Goal: Task Accomplishment & Management: Manage account settings

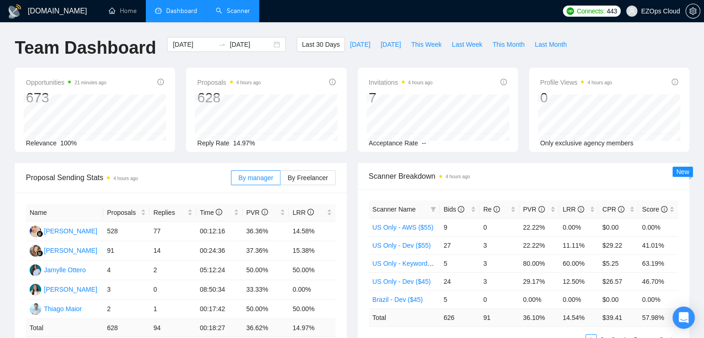
click at [245, 7] on link "Scanner" at bounding box center [233, 11] width 34 height 8
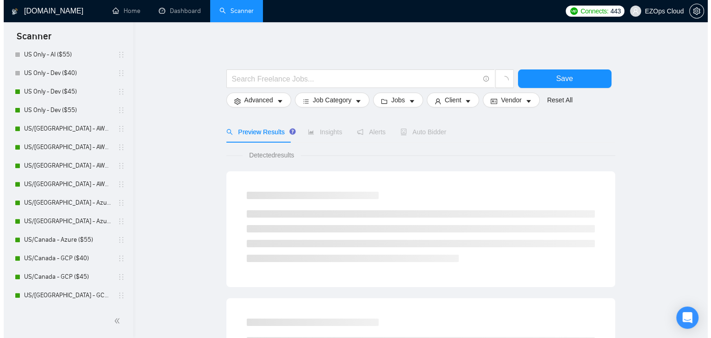
scroll to position [367, 0]
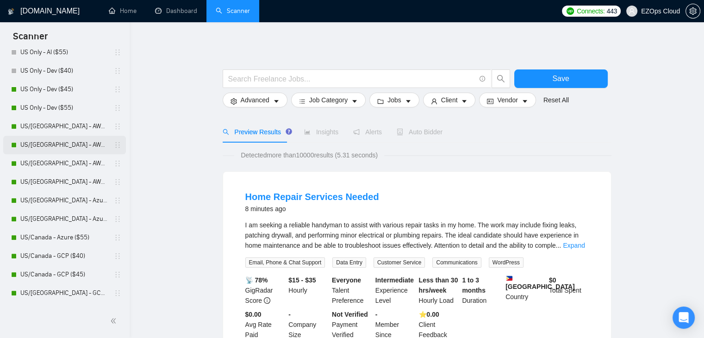
click at [44, 137] on link "US/[GEOGRAPHIC_DATA] - AWS ($40)" at bounding box center [64, 145] width 88 height 19
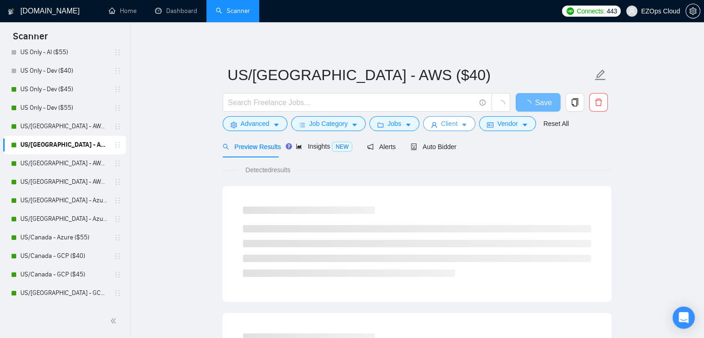
click at [464, 123] on icon "caret-down" at bounding box center [464, 125] width 6 height 6
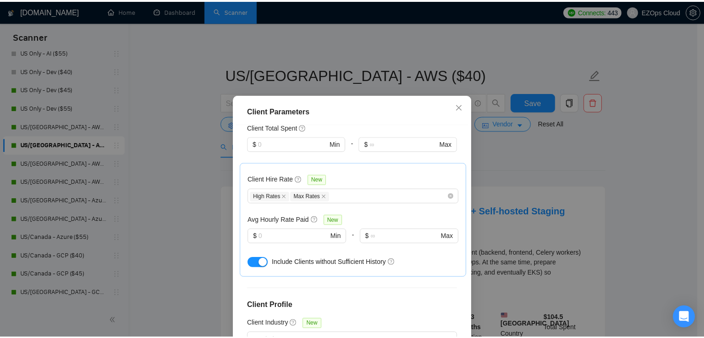
scroll to position [241, 0]
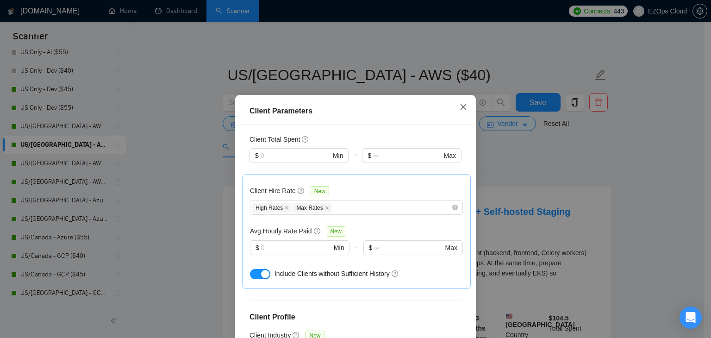
click at [462, 107] on icon "close" at bounding box center [463, 106] width 7 height 7
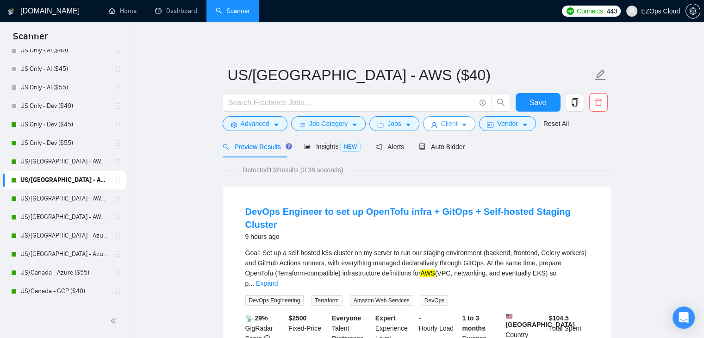
scroll to position [346, 0]
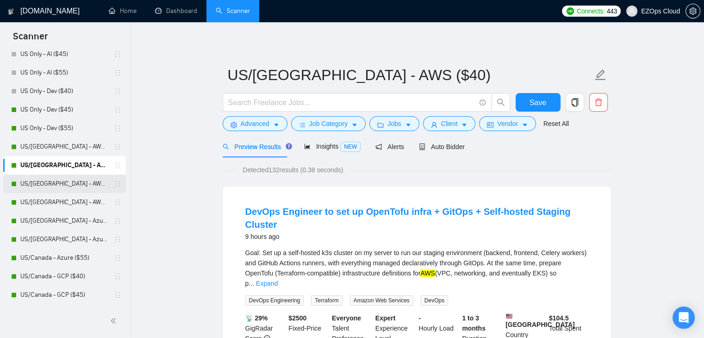
click at [77, 179] on link "US/[GEOGRAPHIC_DATA] - AWS ($45)" at bounding box center [64, 184] width 88 height 19
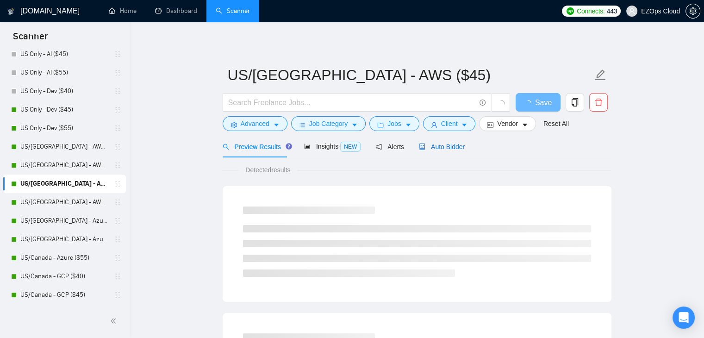
click at [459, 149] on span "Auto Bidder" at bounding box center [442, 146] width 46 height 7
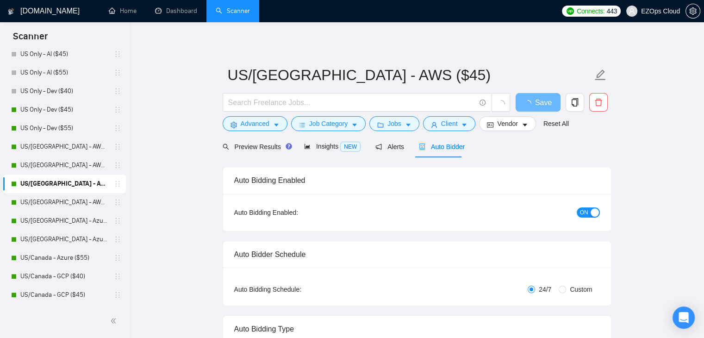
checkbox input "true"
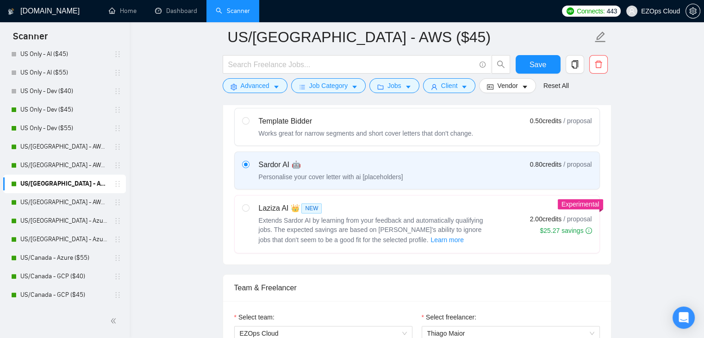
scroll to position [591, 0]
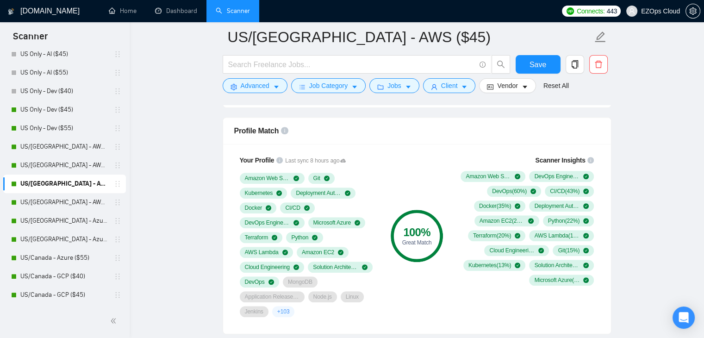
click at [127, 15] on link "Home" at bounding box center [123, 11] width 28 height 8
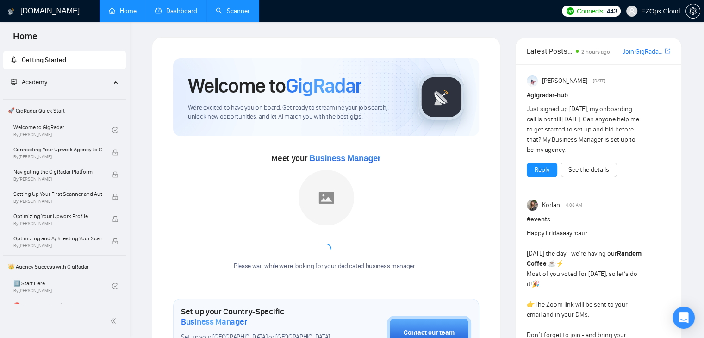
click at [180, 13] on link "Dashboard" at bounding box center [176, 11] width 42 height 8
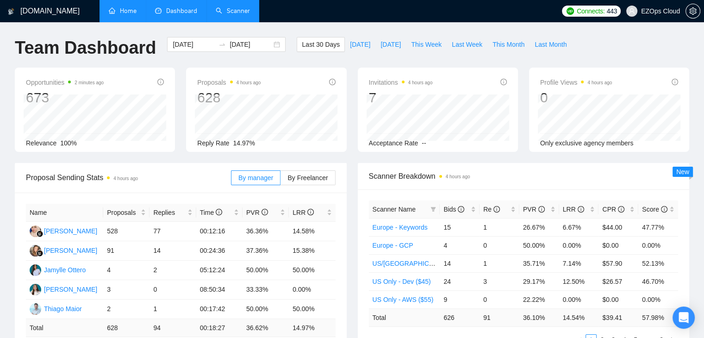
click at [348, 189] on div "Proposal Sending Stats 4 hours ago By manager By Freelancer Name Proposals Repl…" at bounding box center [180, 265] width 343 height 204
click at [412, 47] on span "This Week" at bounding box center [426, 44] width 31 height 10
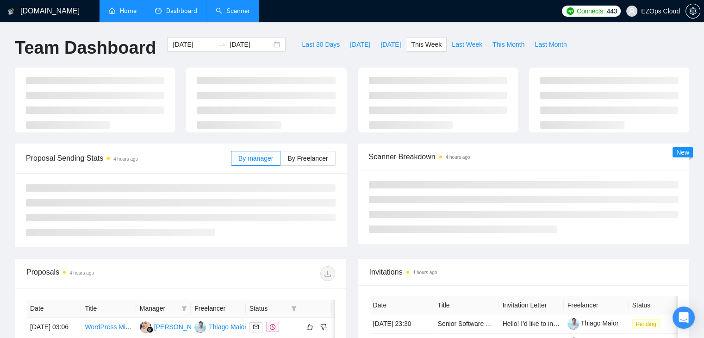
type input "[DATE]"
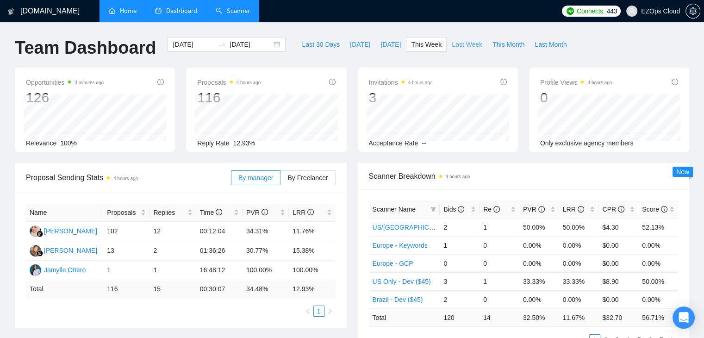
click at [458, 43] on span "Last Week" at bounding box center [467, 44] width 31 height 10
type input "[DATE]"
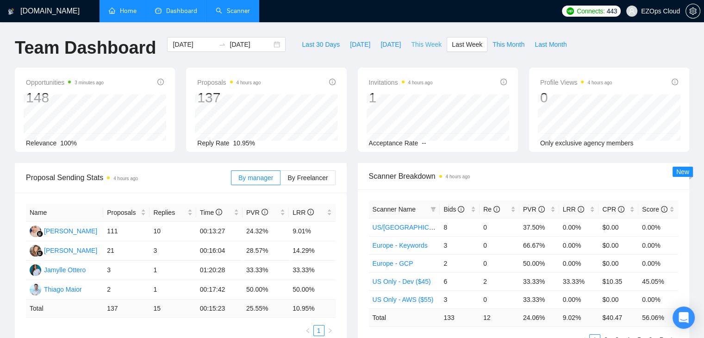
click at [420, 47] on span "This Week" at bounding box center [426, 44] width 31 height 10
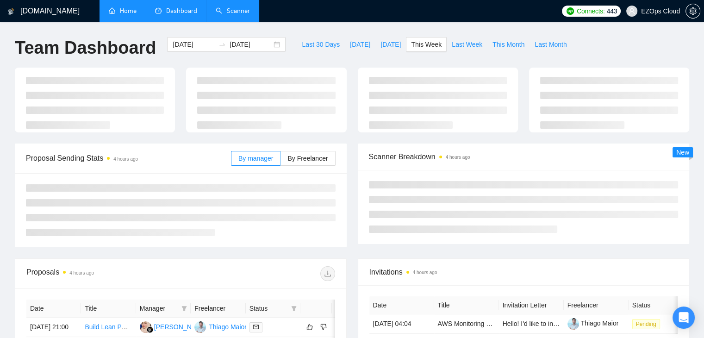
type input "[DATE]"
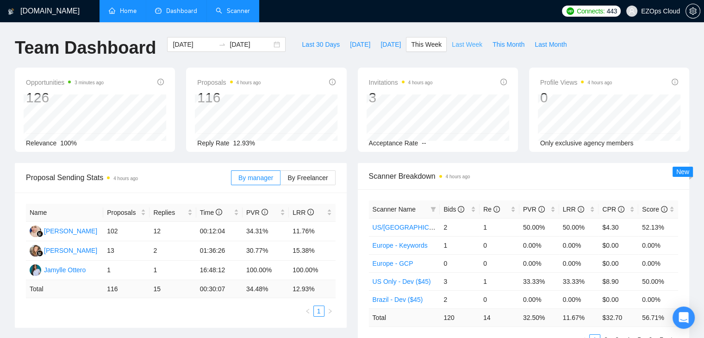
click at [452, 44] on span "Last Week" at bounding box center [467, 44] width 31 height 10
type input "[DATE]"
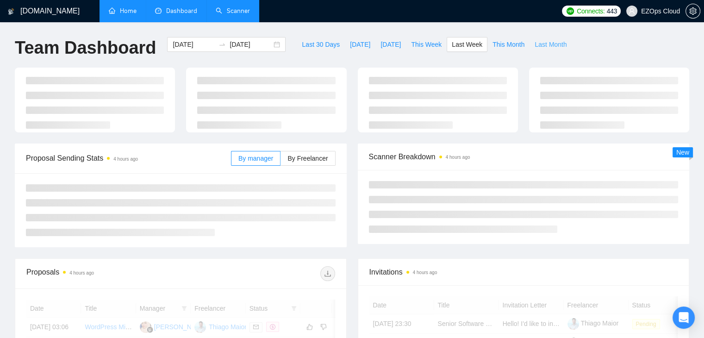
click at [545, 43] on span "Last Month" at bounding box center [551, 44] width 32 height 10
type input "[DATE]"
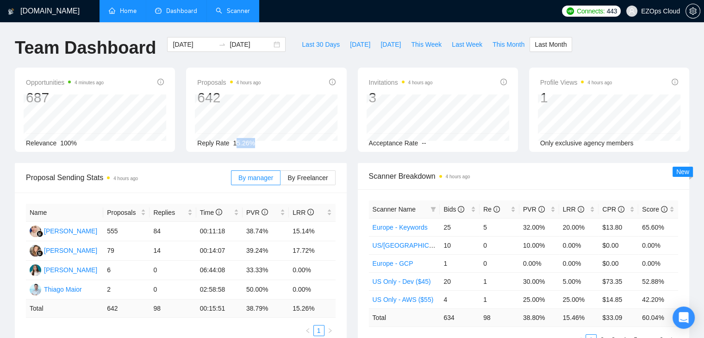
drag, startPoint x: 234, startPoint y: 144, endPoint x: 283, endPoint y: 142, distance: 48.7
click at [283, 142] on div "Reply Rate 15.26%" at bounding box center [266, 143] width 138 height 10
click at [254, 57] on div "[DATE] [DATE]" at bounding box center [227, 52] width 130 height 31
